Goal: Communication & Community: Answer question/provide support

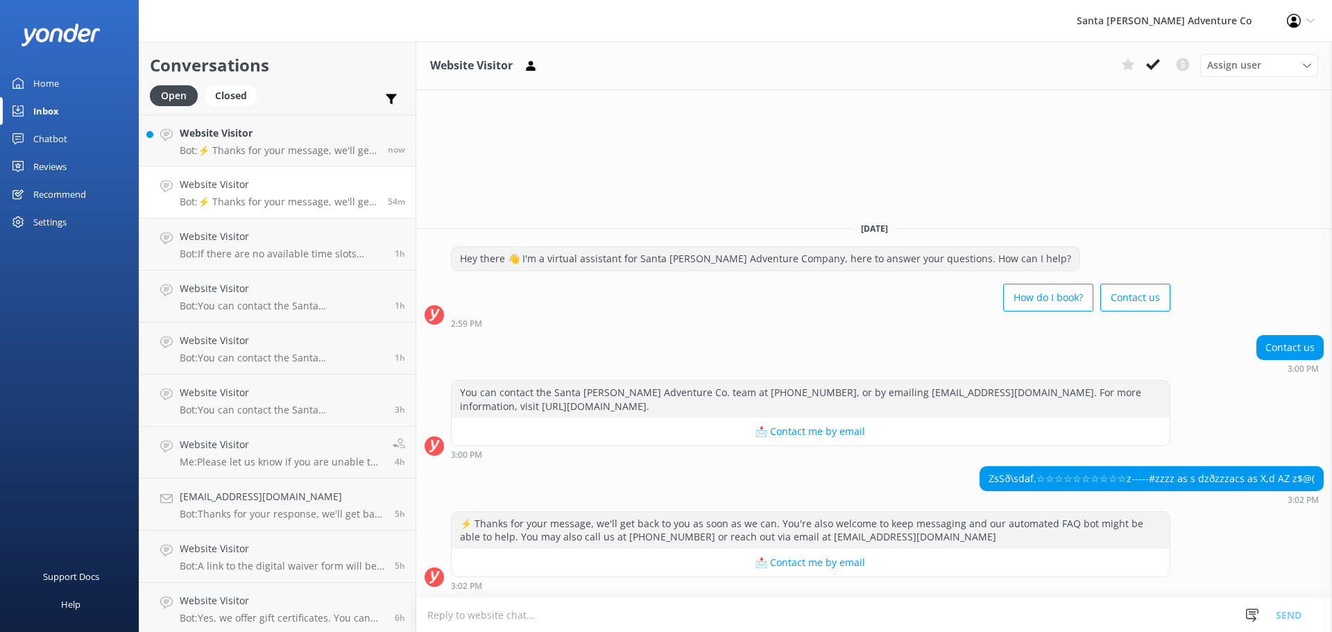
click at [213, 144] on p "Bot: ⚡ Thanks for your message, we'll get back to you as soon as we can. You're…" at bounding box center [279, 150] width 198 height 12
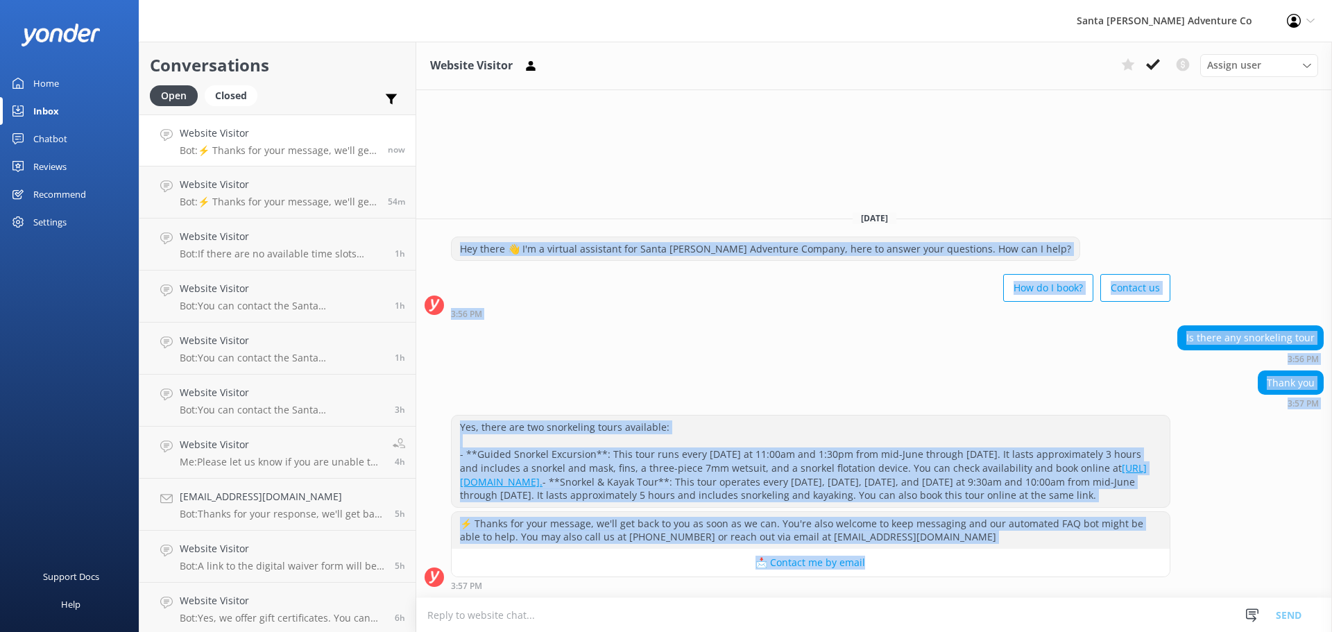
drag, startPoint x: 443, startPoint y: 207, endPoint x: 1192, endPoint y: 565, distance: 830.3
click at [1192, 565] on div "[DATE] Hey there 👋 I'm a virtual assistant for Santa [PERSON_NAME] Adventure Co…" at bounding box center [874, 398] width 916 height 397
click at [1240, 506] on div "Yes, there are two snorkeling tours available: - **Guided Snorkel Excursion**: …" at bounding box center [874, 463] width 916 height 96
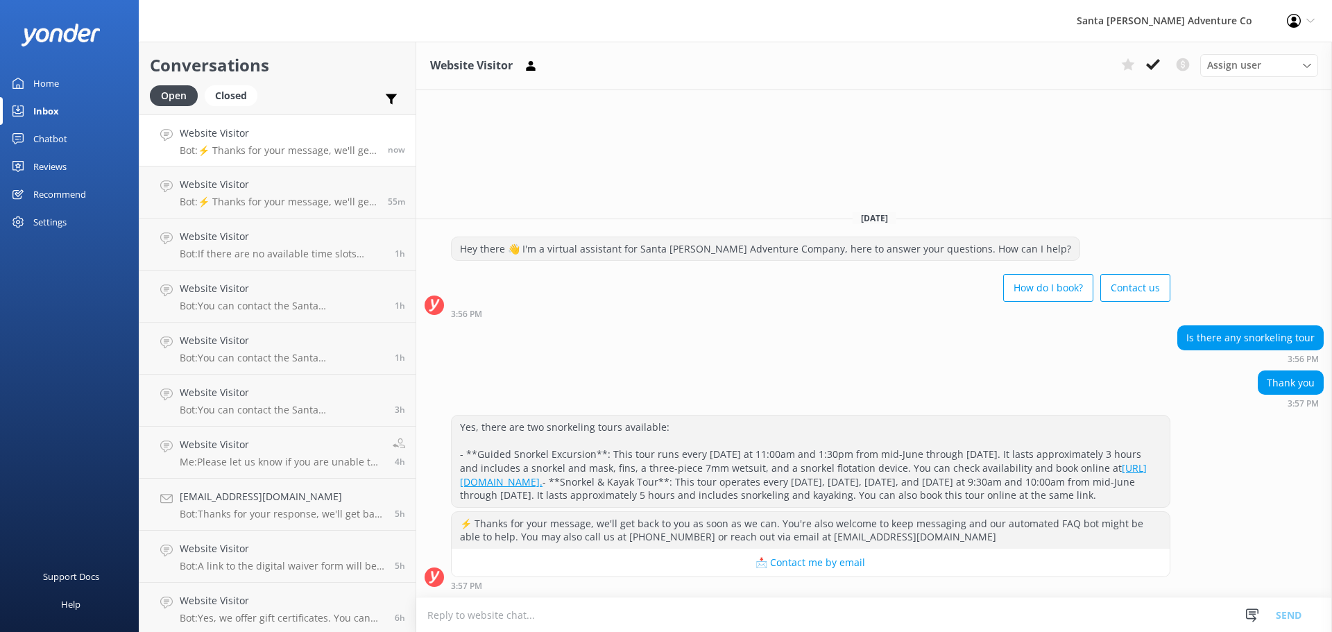
click at [678, 615] on textarea at bounding box center [874, 615] width 916 height 34
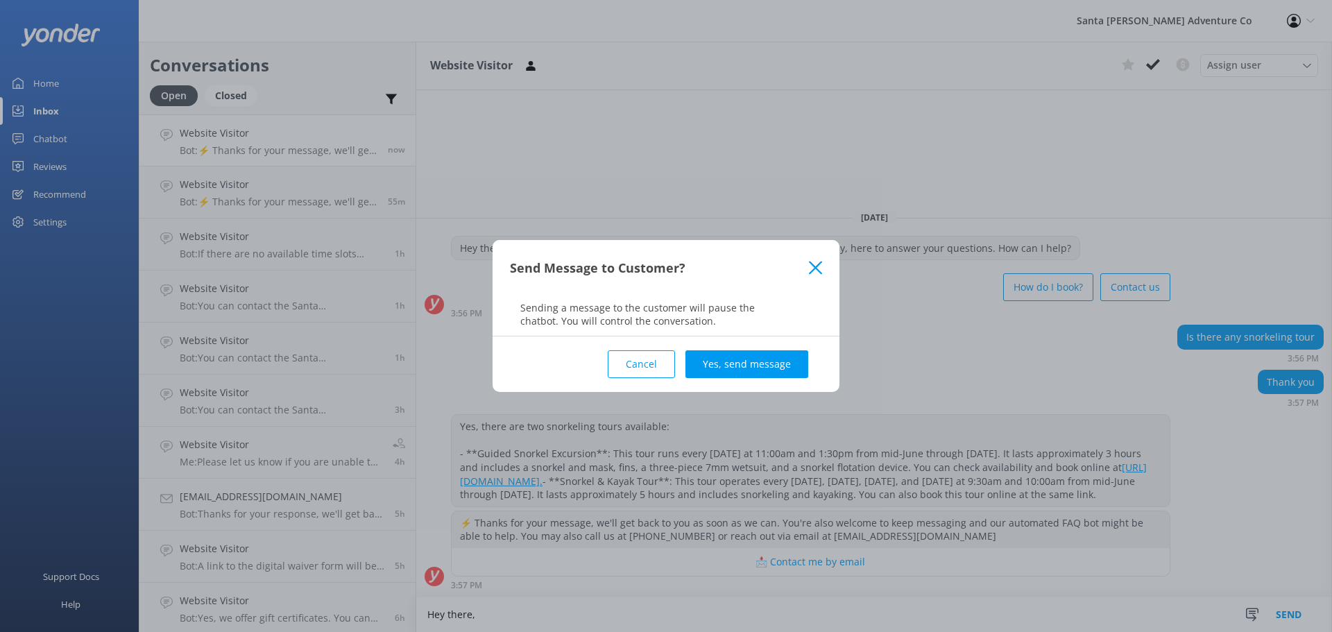
click at [638, 337] on div "Cancel Yes, send message" at bounding box center [666, 363] width 312 height 55
click at [644, 366] on button "Cancel" at bounding box center [641, 364] width 67 height 28
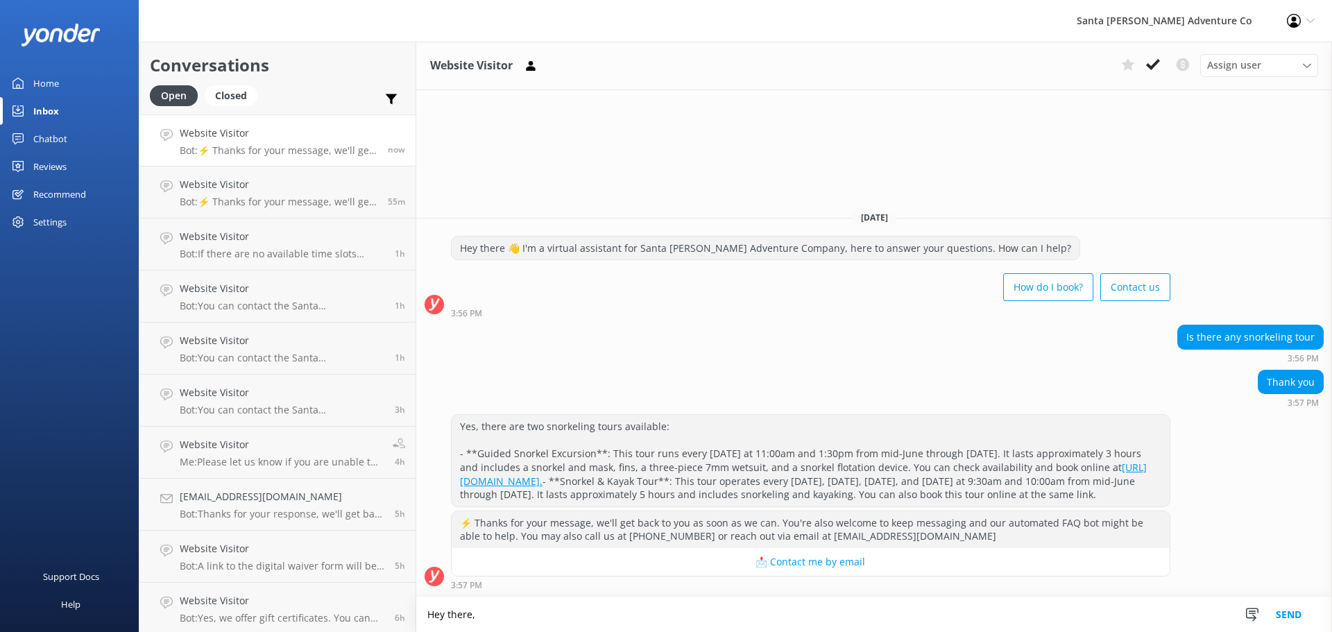
click at [536, 619] on textarea "Hey there," at bounding box center [874, 614] width 916 height 35
type textarea "Hey there, let me know if you need any additional help"
click at [1280, 617] on button "Send" at bounding box center [1289, 614] width 52 height 35
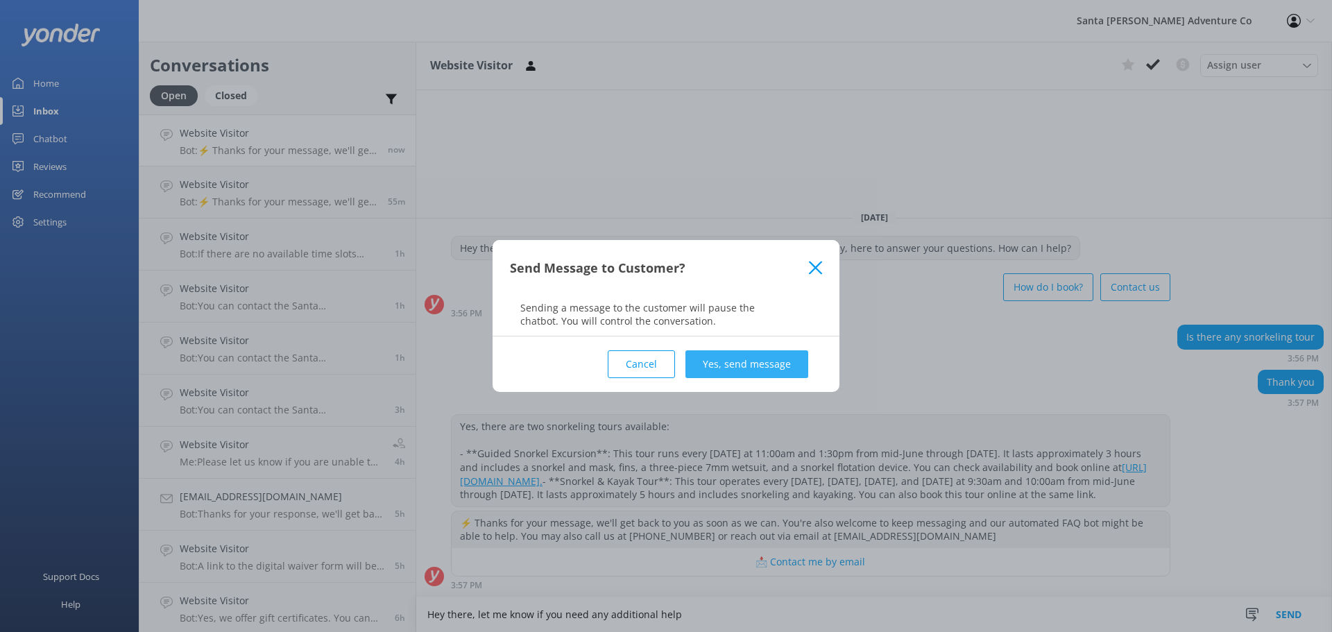
click at [710, 364] on button "Yes, send message" at bounding box center [746, 364] width 123 height 28
